Goal: Task Accomplishment & Management: Manage account settings

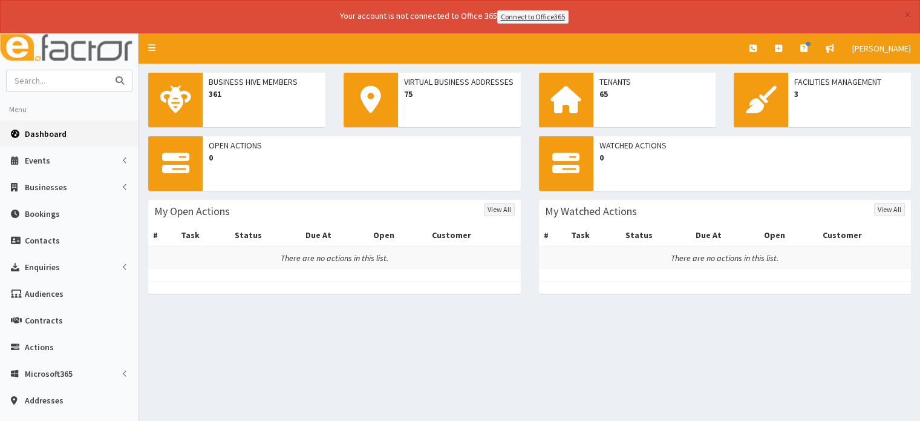
click at [67, 84] on input "text" at bounding box center [58, 80] width 102 height 21
type input "carnaby and Son"
click at [108, 70] on button "submit" at bounding box center [120, 80] width 24 height 21
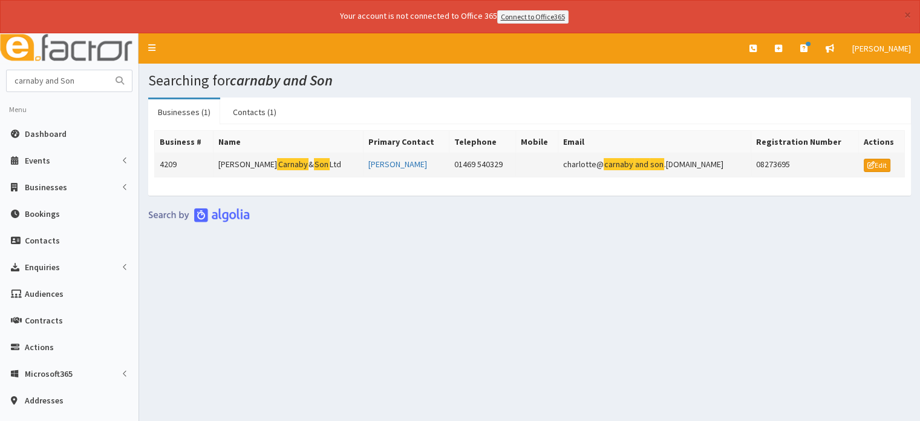
click at [276, 165] on td "Eric Carnaby & Son Ltd" at bounding box center [289, 164] width 150 height 24
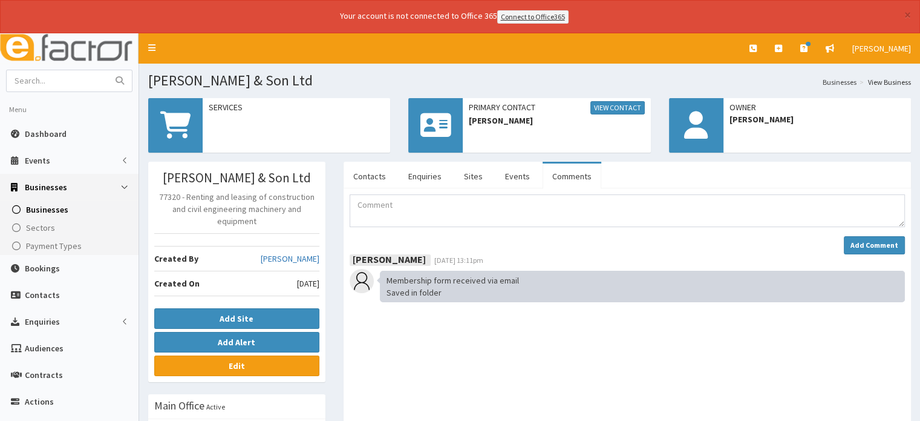
click at [559, 176] on link "Comments" at bounding box center [572, 175] width 59 height 25
click at [373, 206] on textarea "Comment" at bounding box center [627, 210] width 555 height 33
